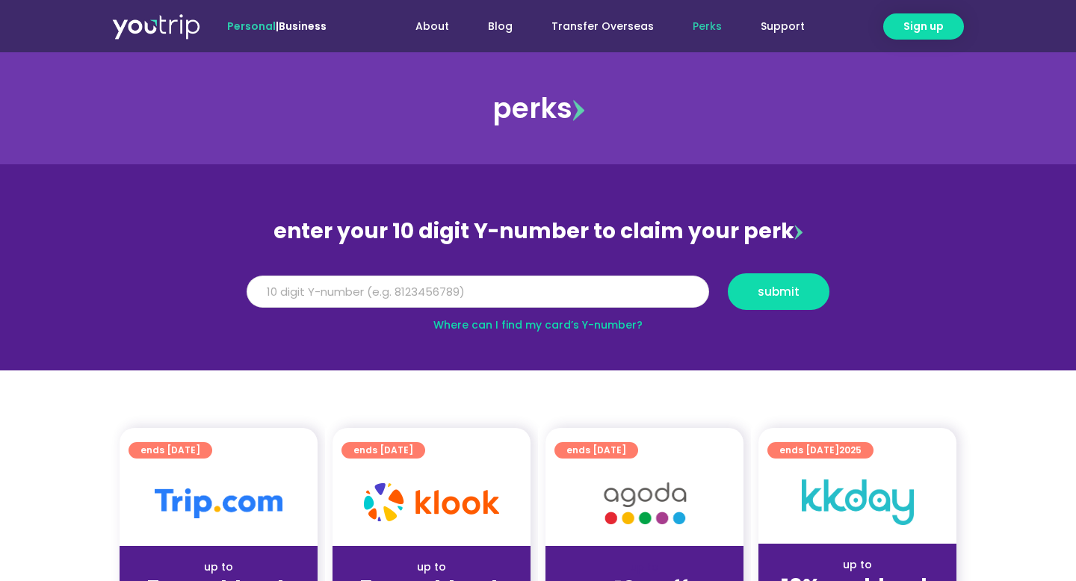
click at [421, 298] on input "Y Number" at bounding box center [478, 292] width 463 height 33
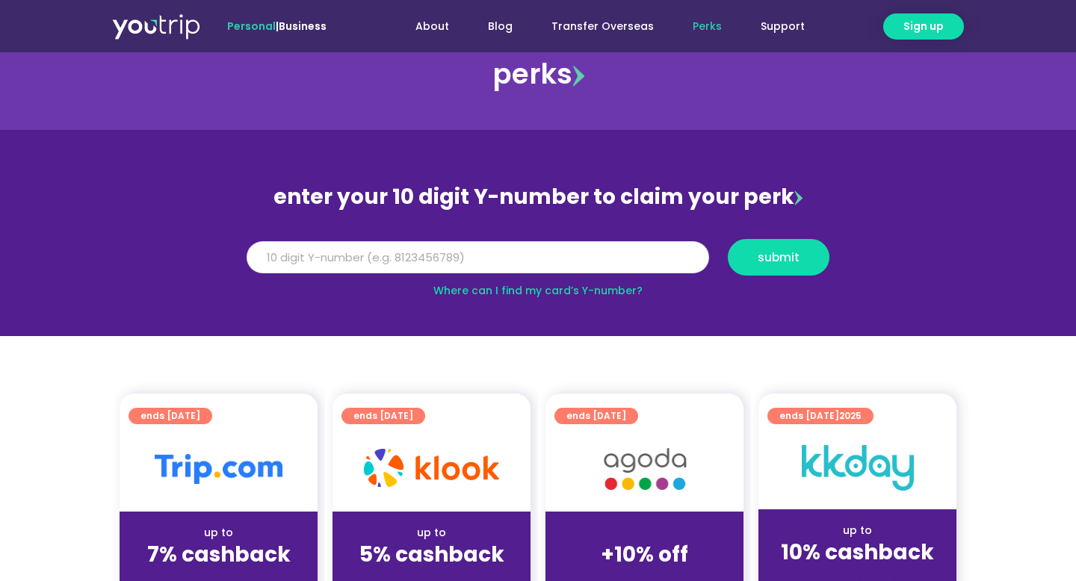
scroll to position [35, 0]
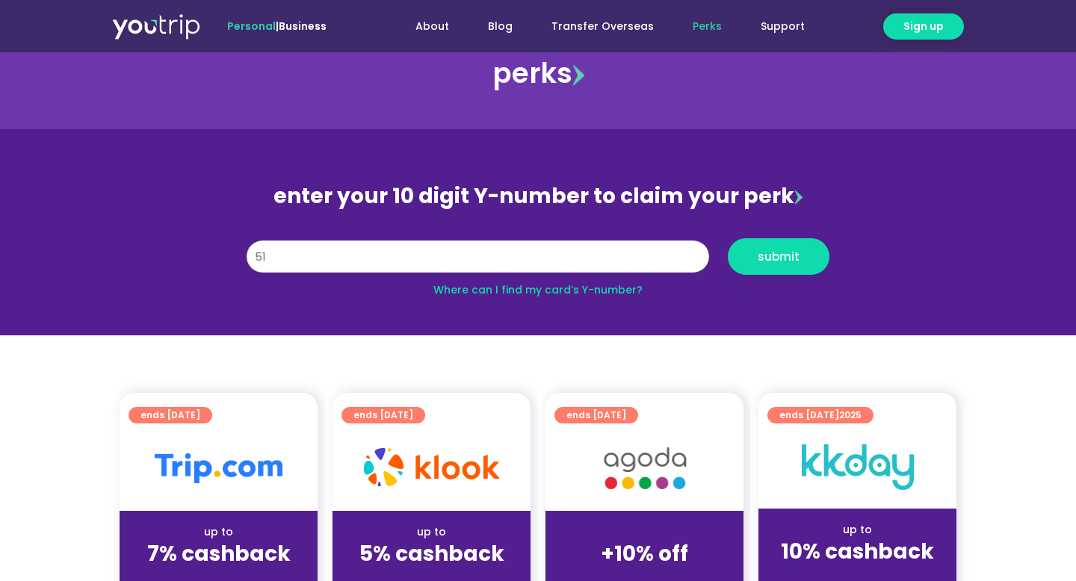
type input "5"
type input "8153612047"
click at [765, 256] on span "submit" at bounding box center [779, 256] width 42 height 11
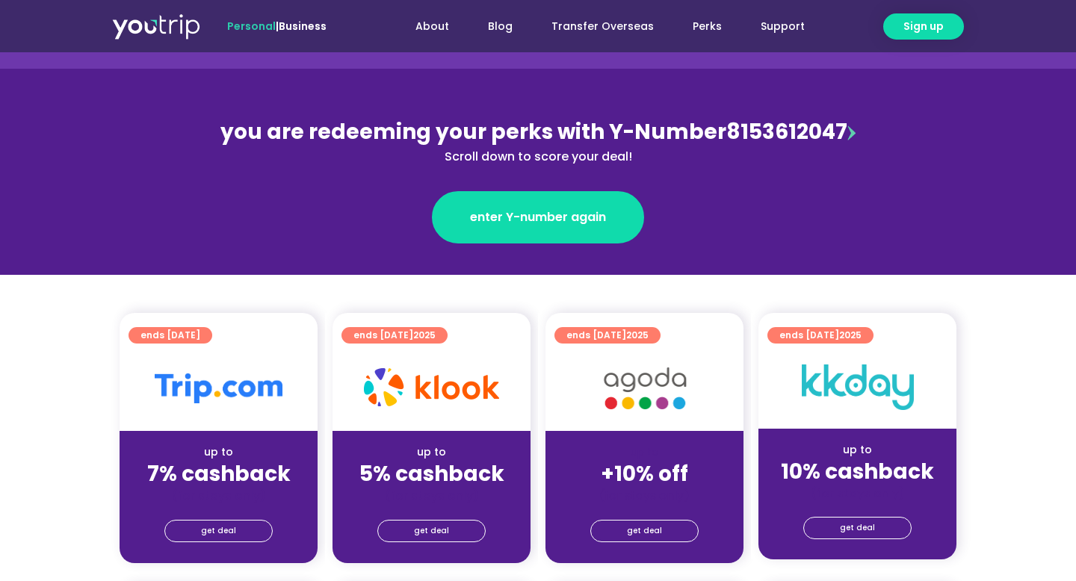
scroll to position [135, 0]
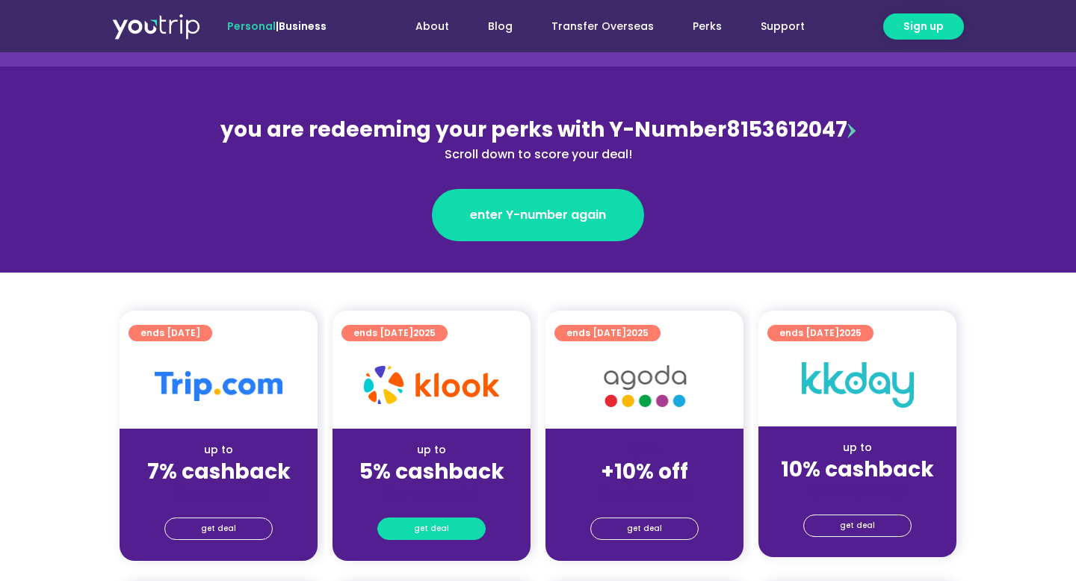
click at [439, 531] on span "get deal" at bounding box center [431, 529] width 35 height 21
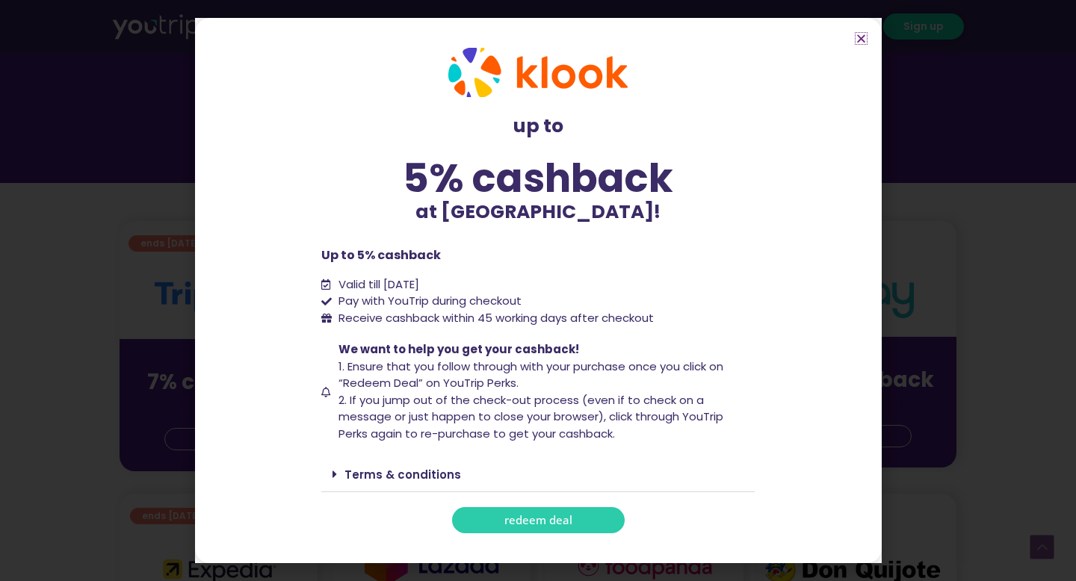
scroll to position [228, 0]
click at [542, 522] on span "redeem deal" at bounding box center [538, 520] width 68 height 11
